Goal: Check status: Check status

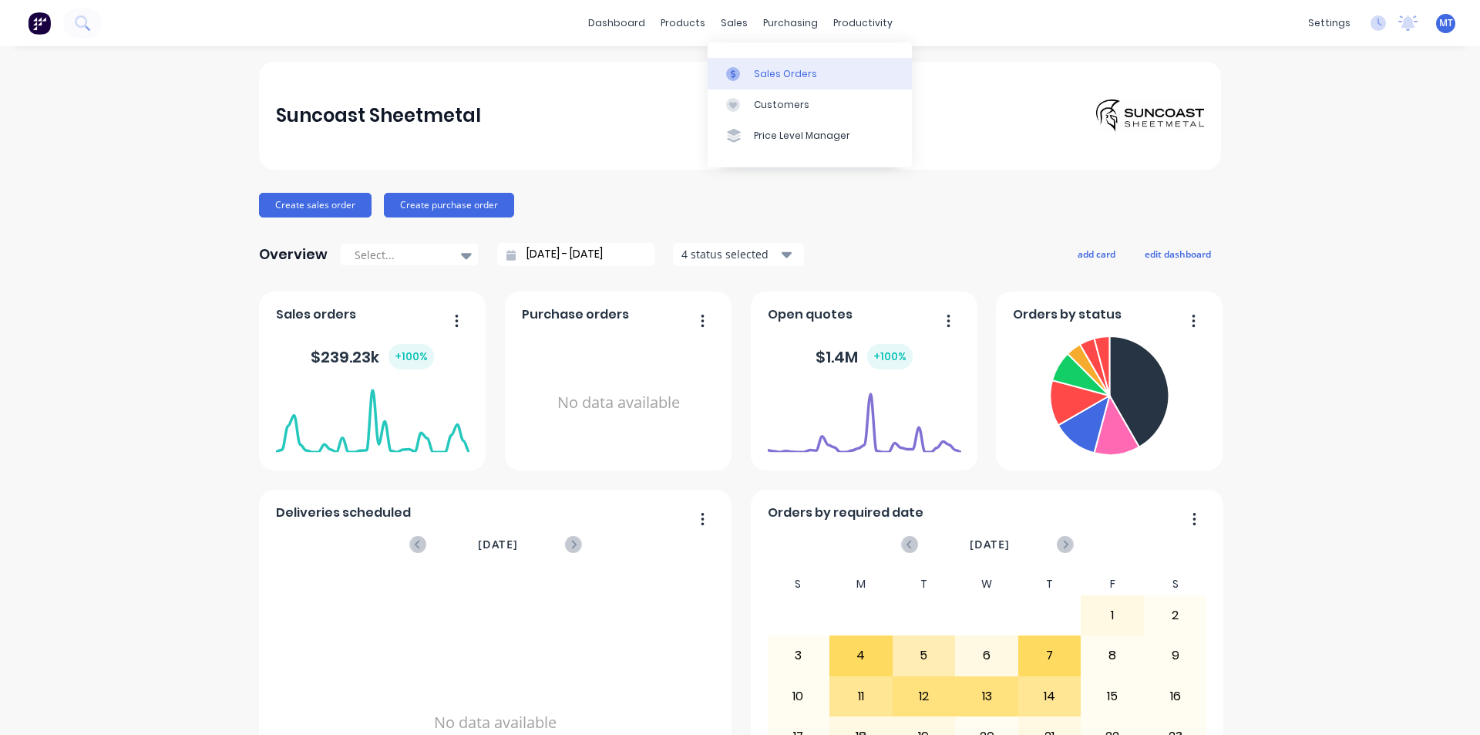
click at [772, 70] on div "Sales Orders" at bounding box center [785, 74] width 63 height 14
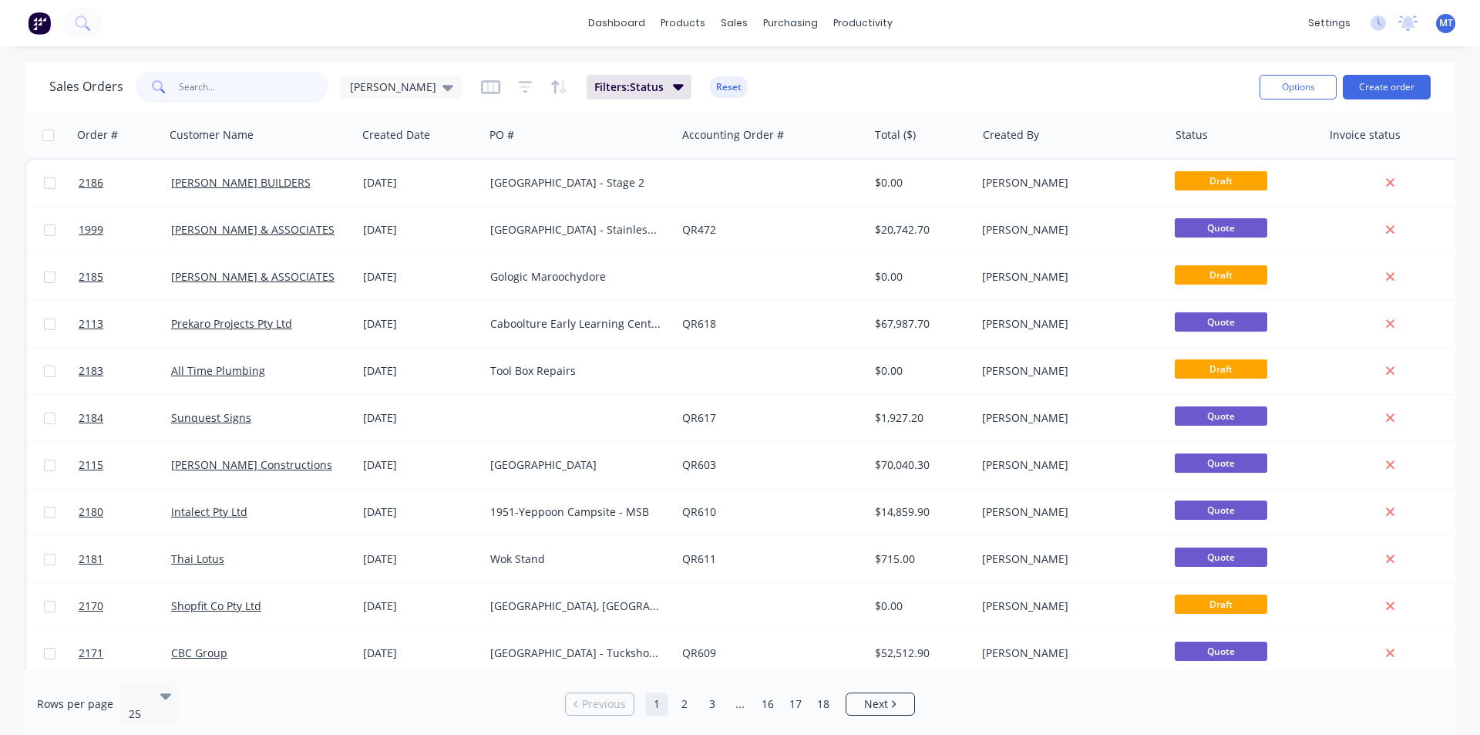
click at [210, 91] on input "text" at bounding box center [254, 87] width 150 height 31
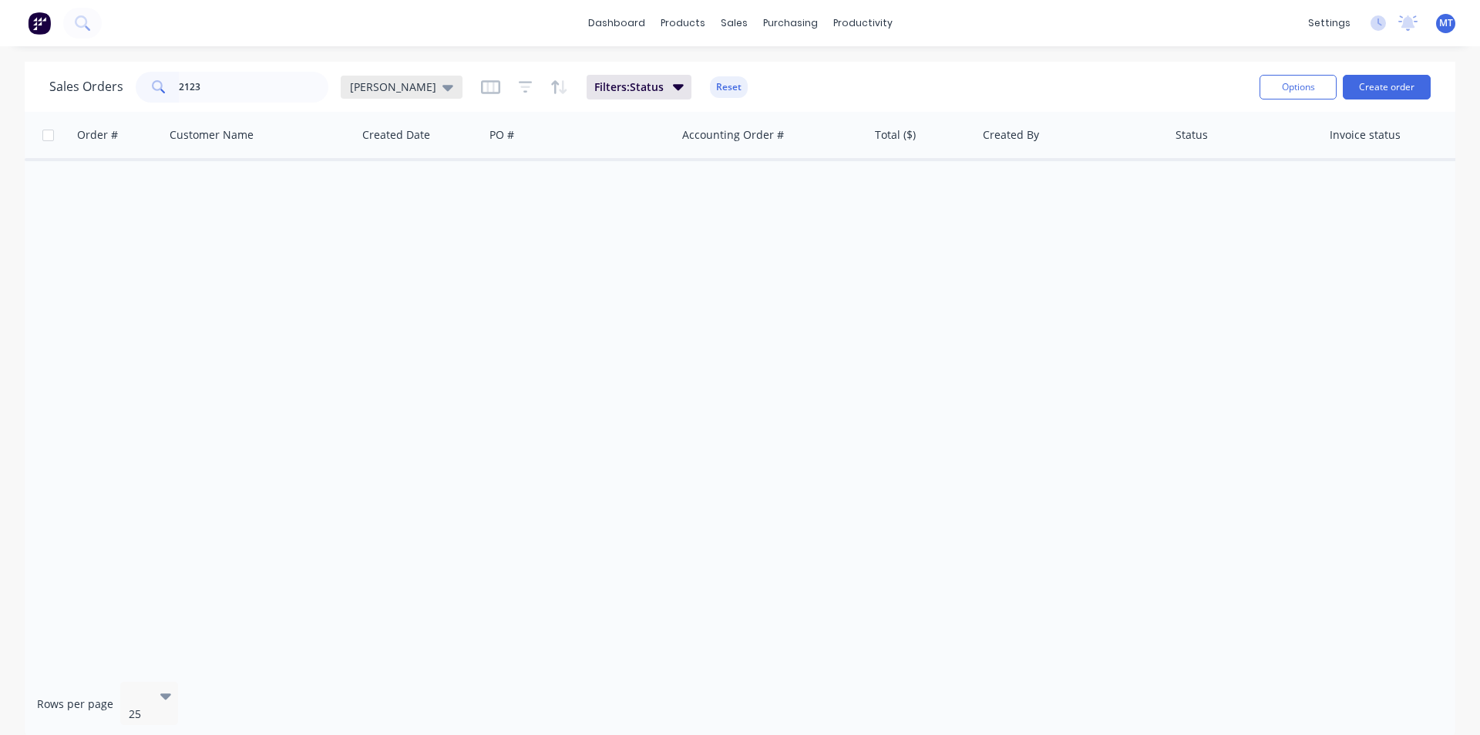
click at [442, 85] on icon at bounding box center [447, 87] width 11 height 17
click at [365, 214] on button "None" at bounding box center [433, 219] width 176 height 18
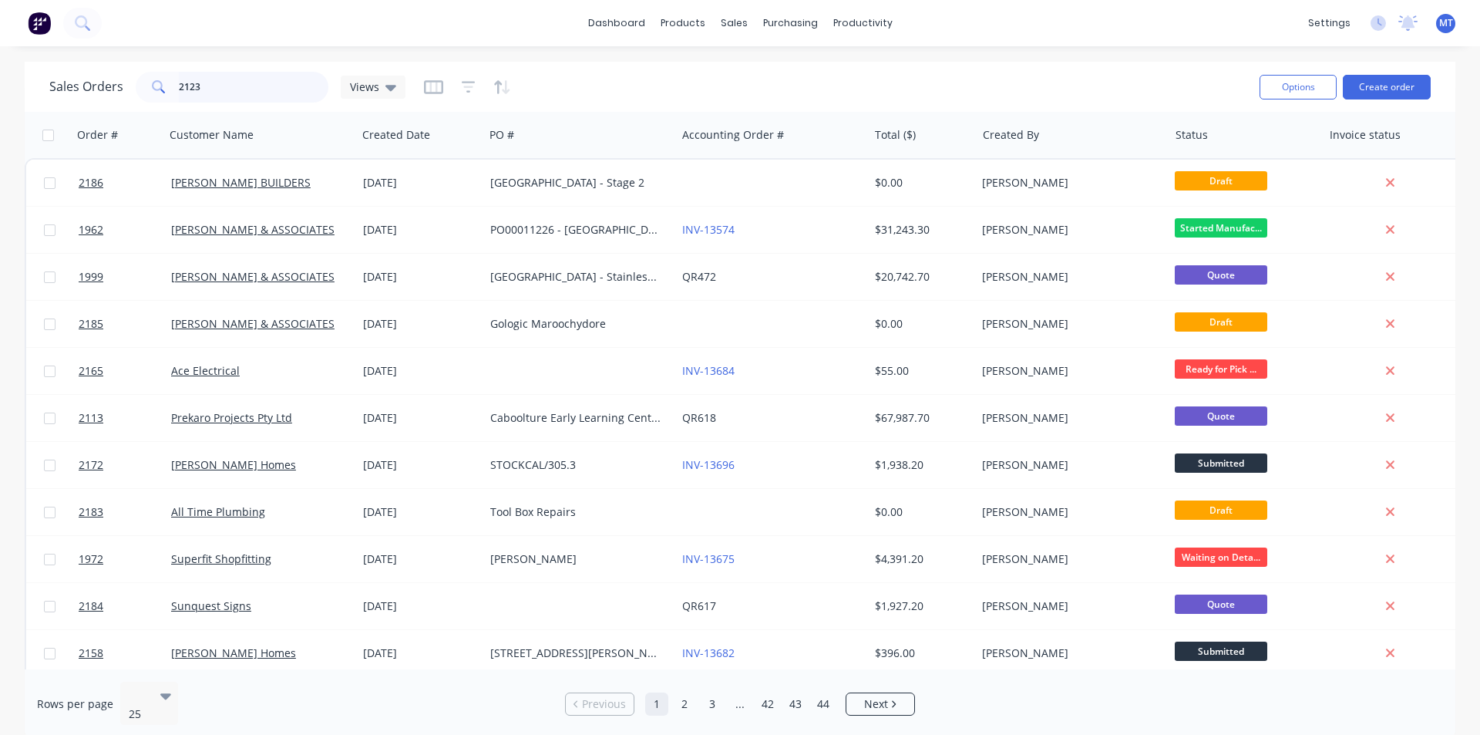
click at [209, 81] on input "2123" at bounding box center [254, 87] width 150 height 31
type input "2123"
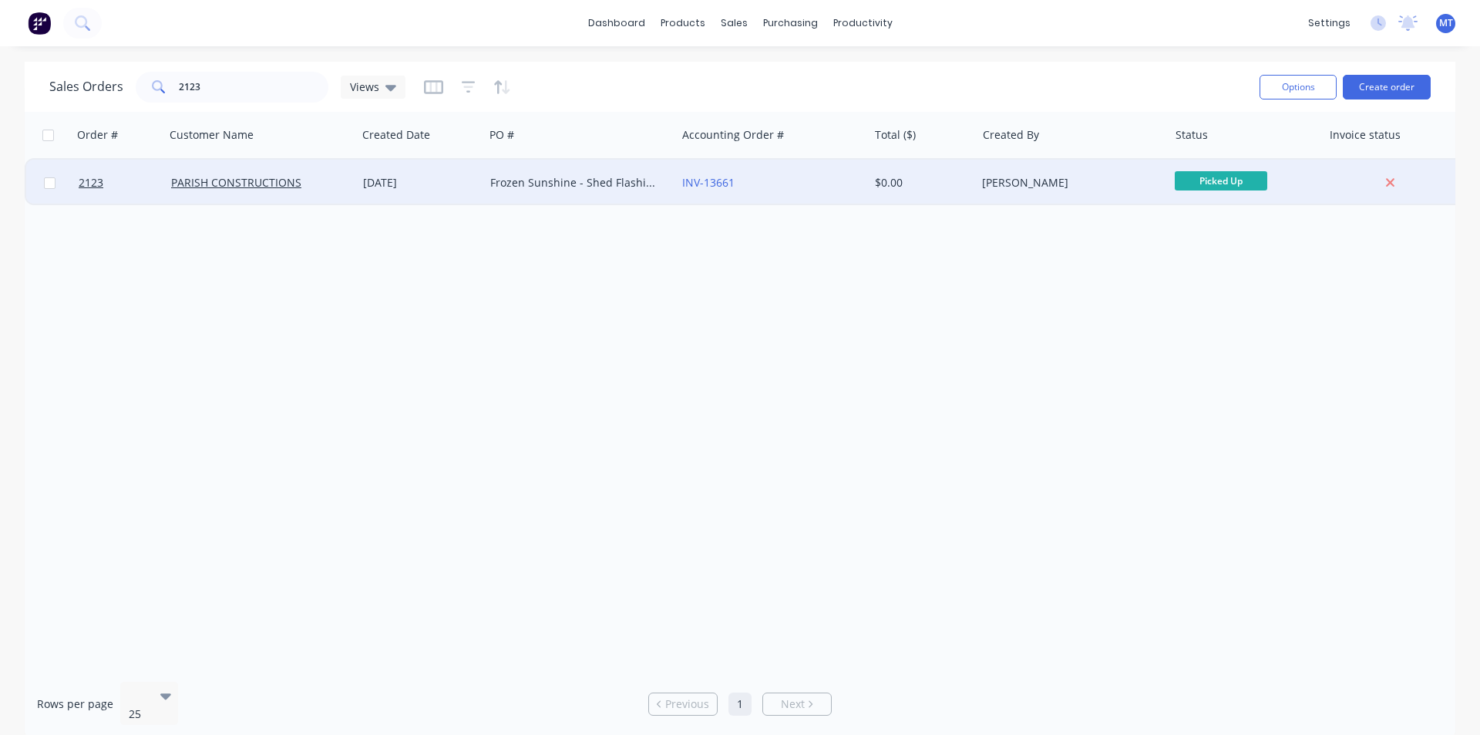
click at [352, 180] on div "PARISH CONSTRUCTIONS" at bounding box center [261, 183] width 192 height 46
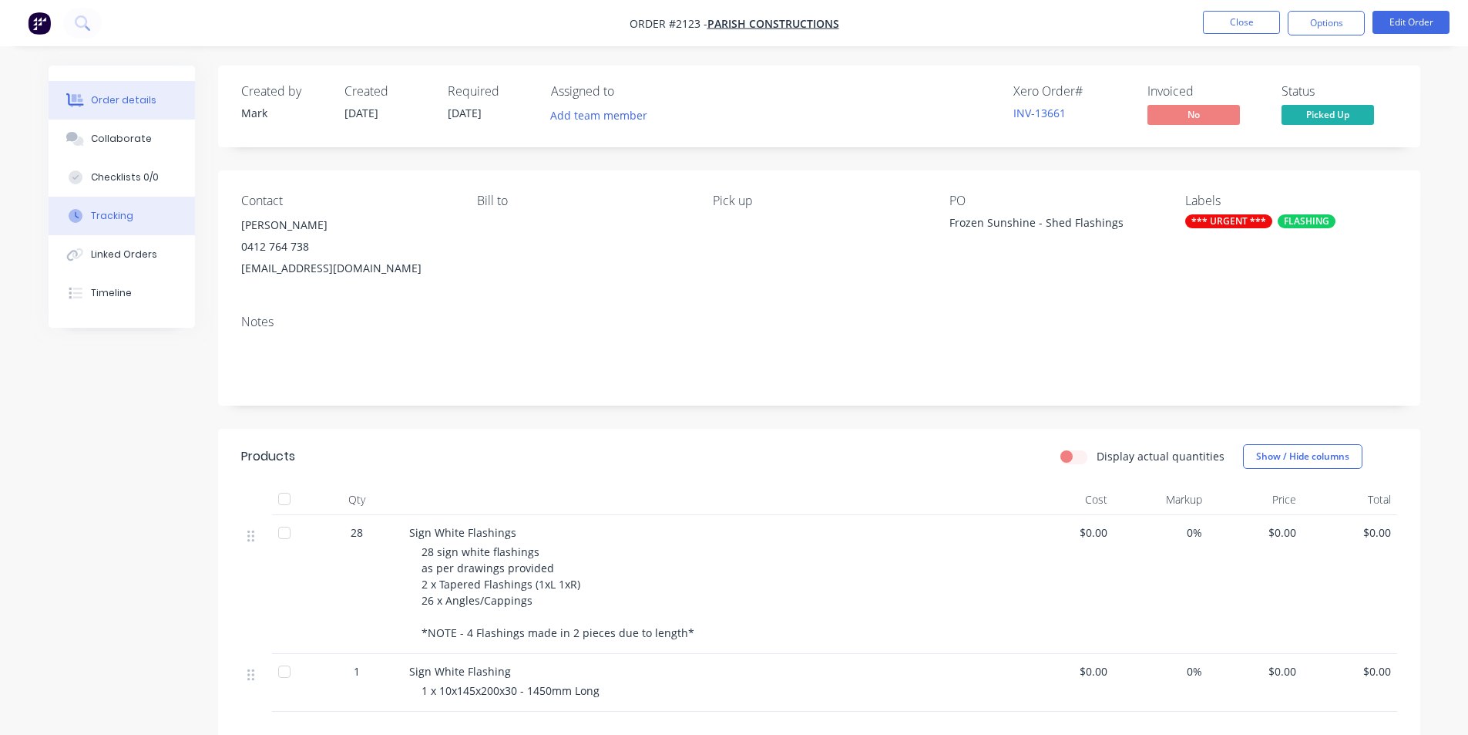
click at [123, 213] on div "Tracking" at bounding box center [112, 216] width 42 height 14
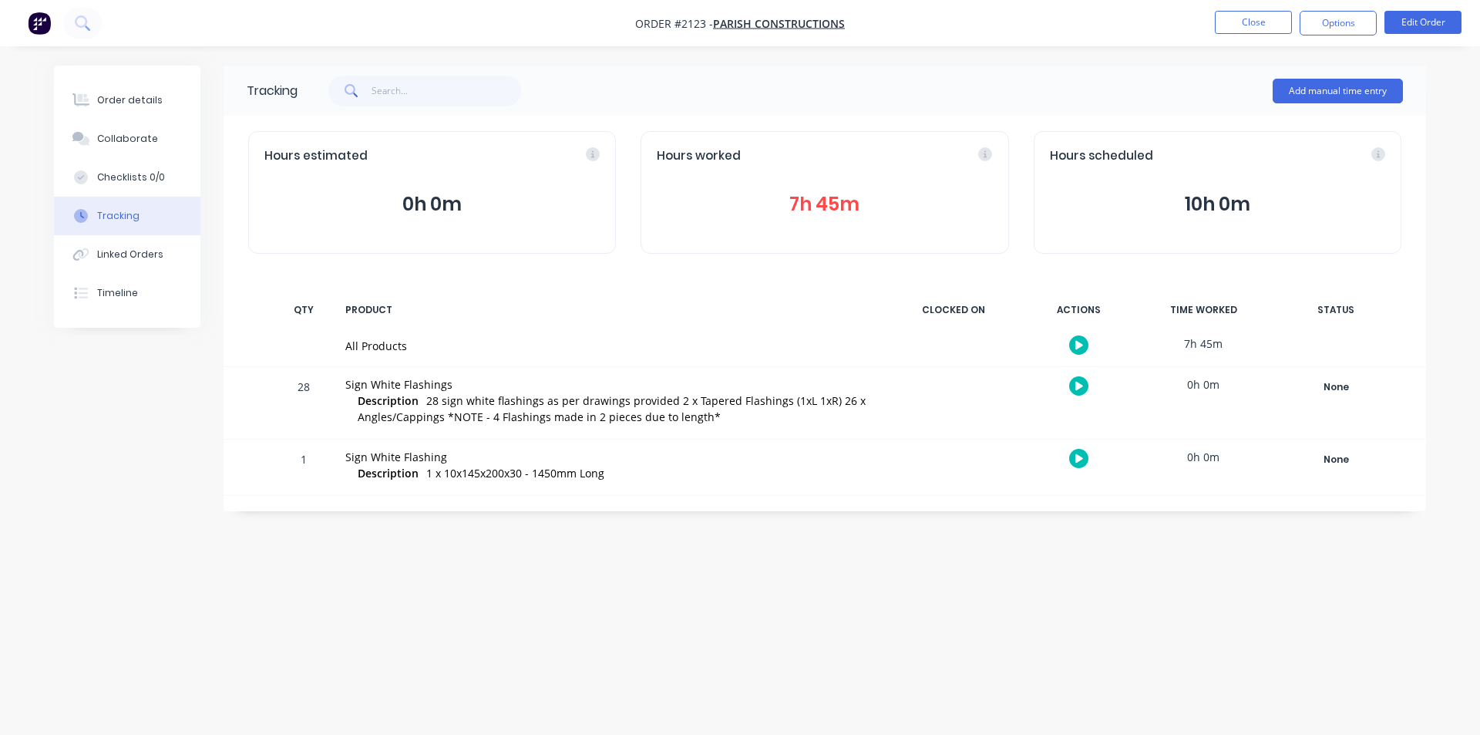
click at [826, 210] on button "7h 45m" at bounding box center [824, 204] width 335 height 29
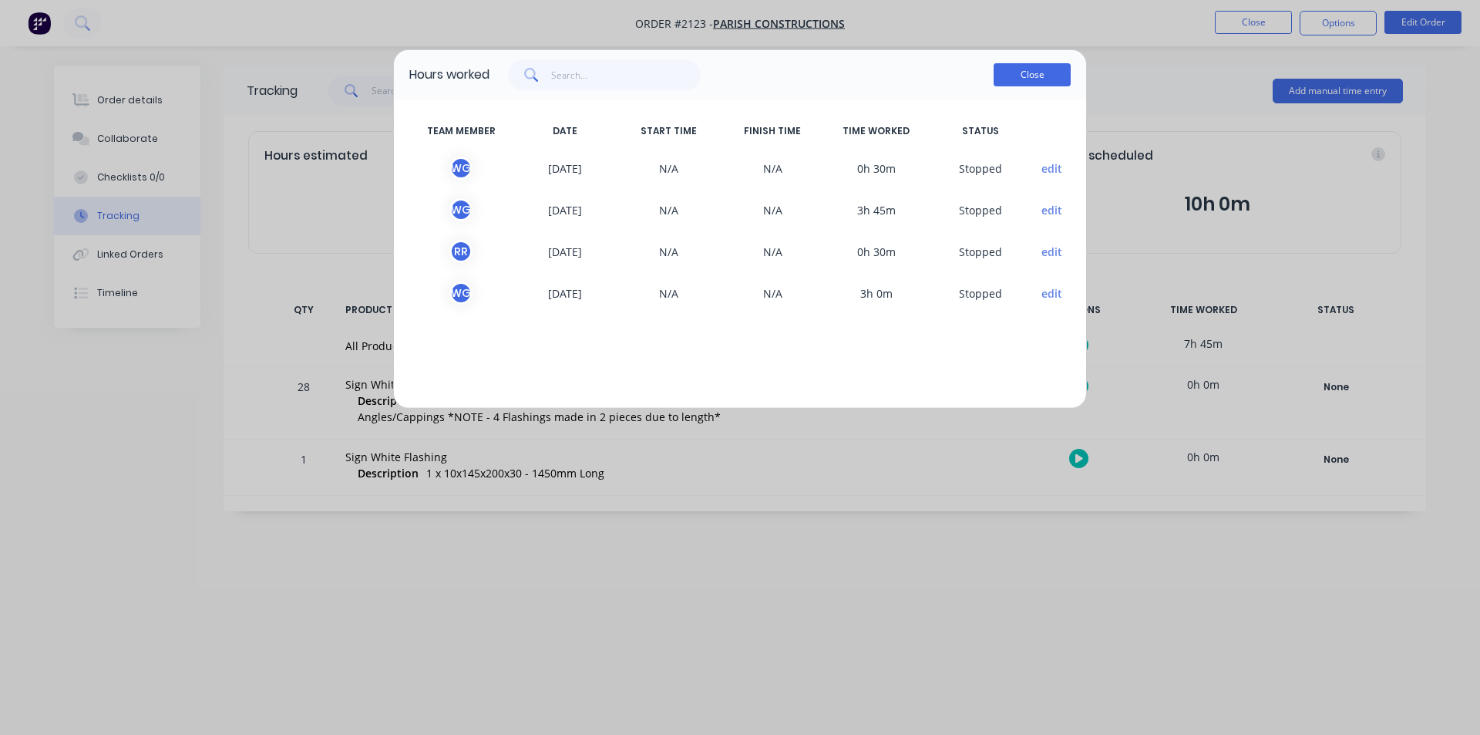
click at [1027, 72] on button "Close" at bounding box center [1032, 74] width 77 height 23
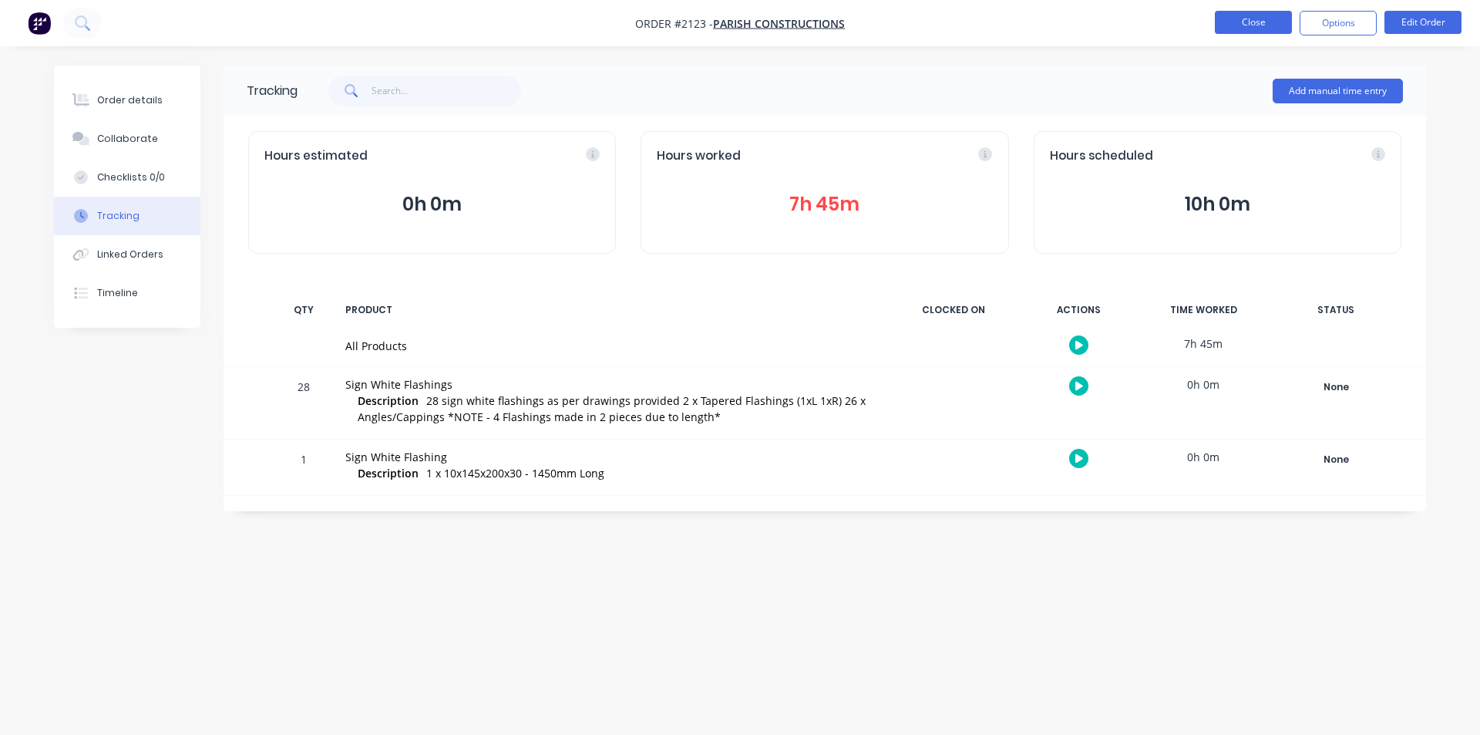
click at [1245, 27] on button "Close" at bounding box center [1253, 22] width 77 height 23
